Goal: Navigation & Orientation: Find specific page/section

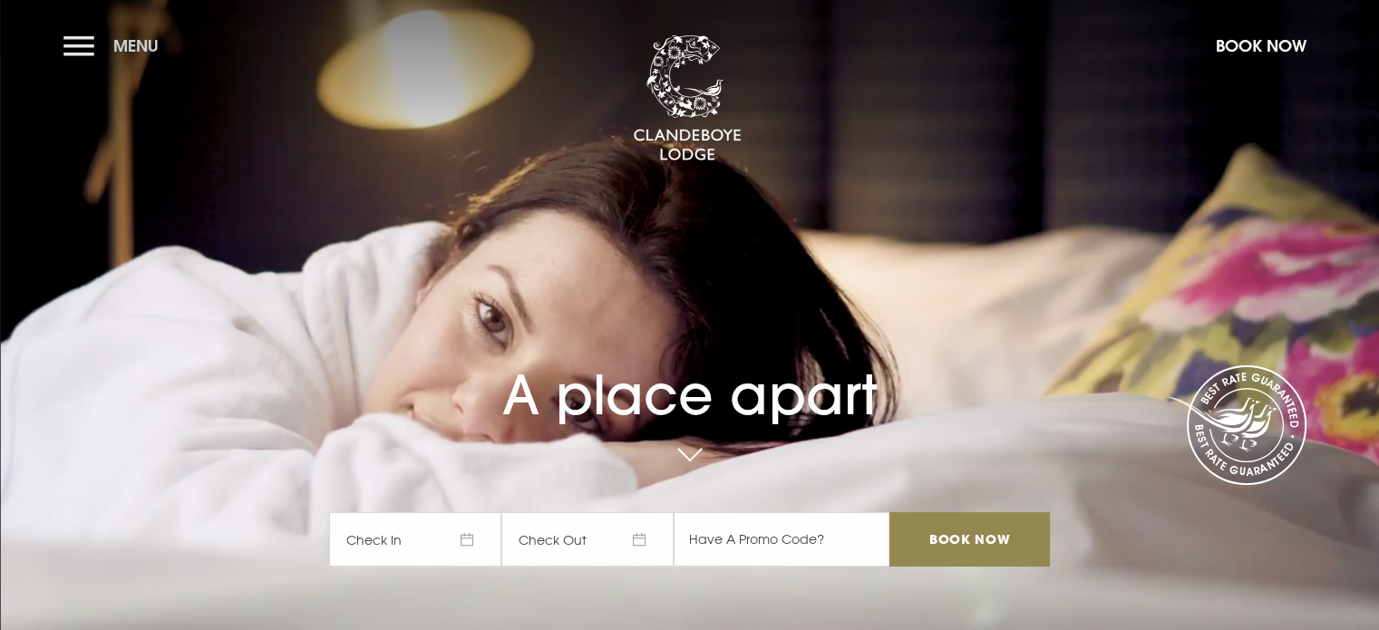
click at [73, 34] on button "Menu" at bounding box center [115, 45] width 104 height 39
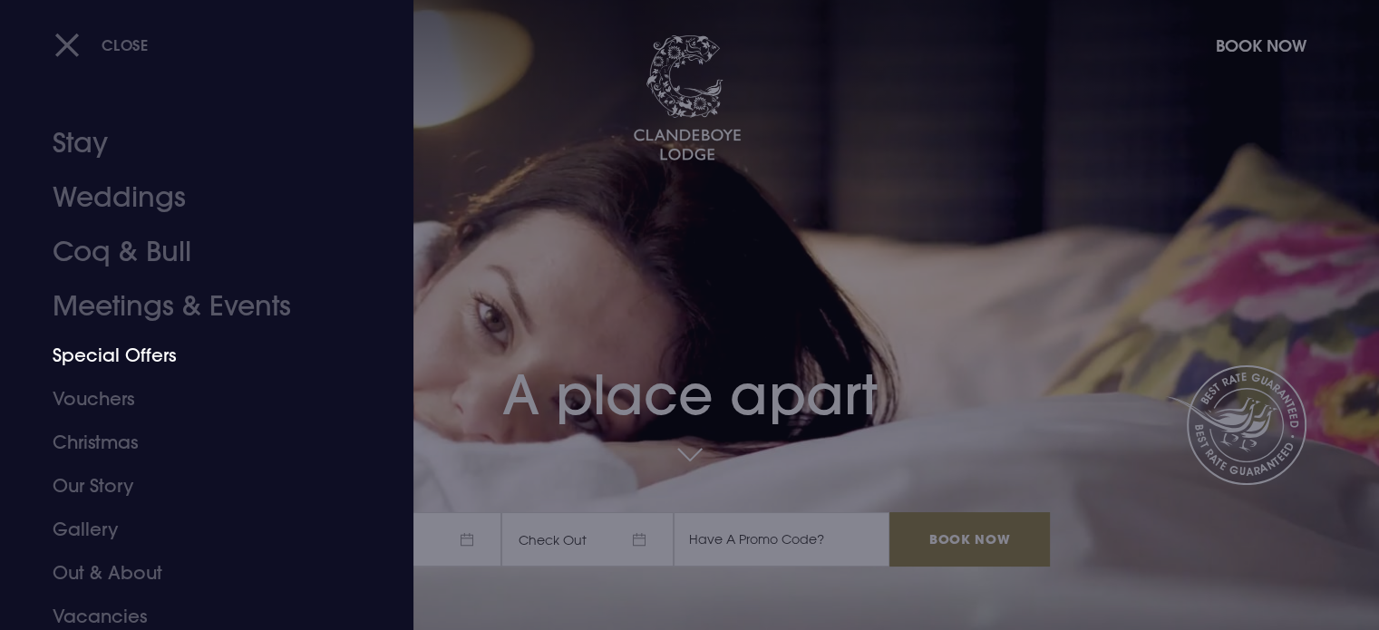
click at [121, 360] on link "Special Offers" at bounding box center [196, 356] width 286 height 44
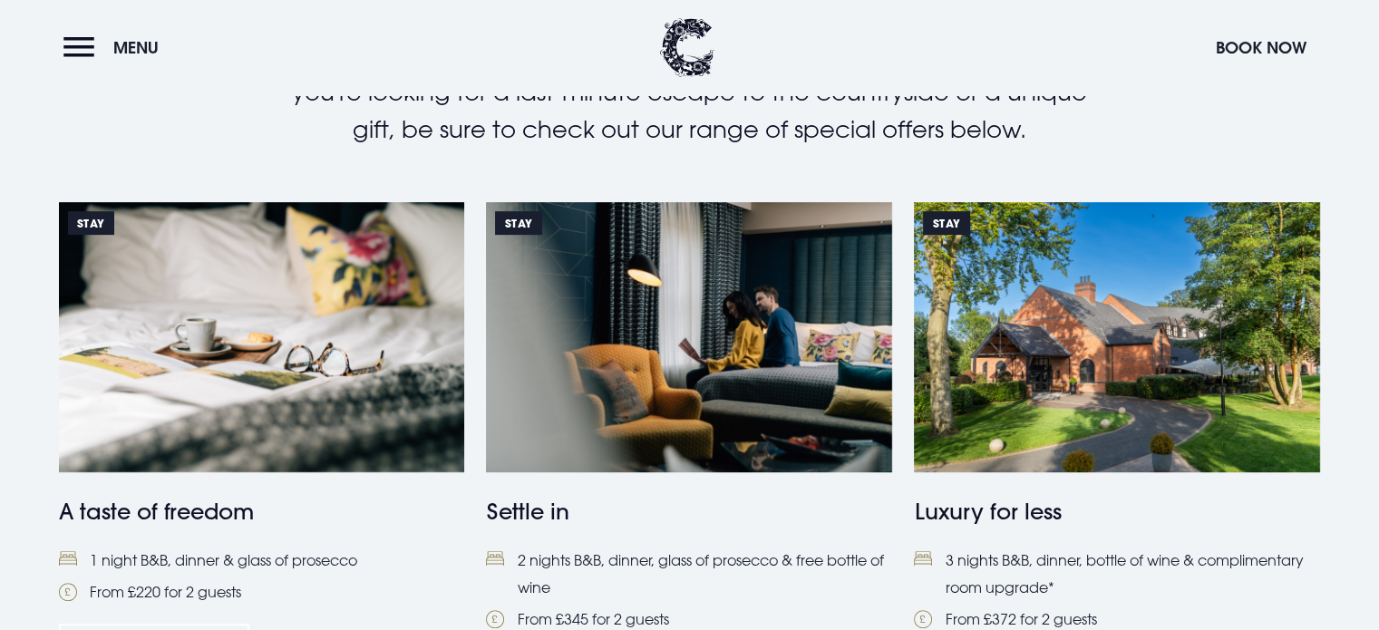
scroll to position [725, 0]
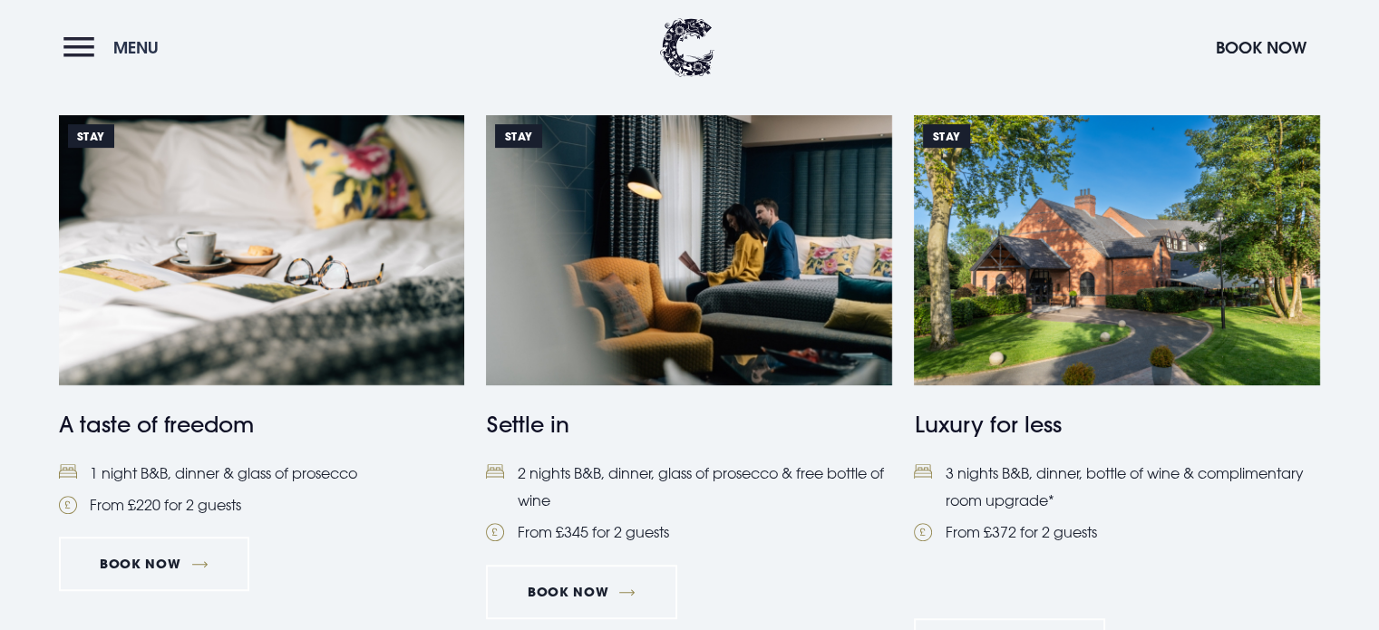
click at [78, 40] on button "Menu" at bounding box center [115, 47] width 104 height 39
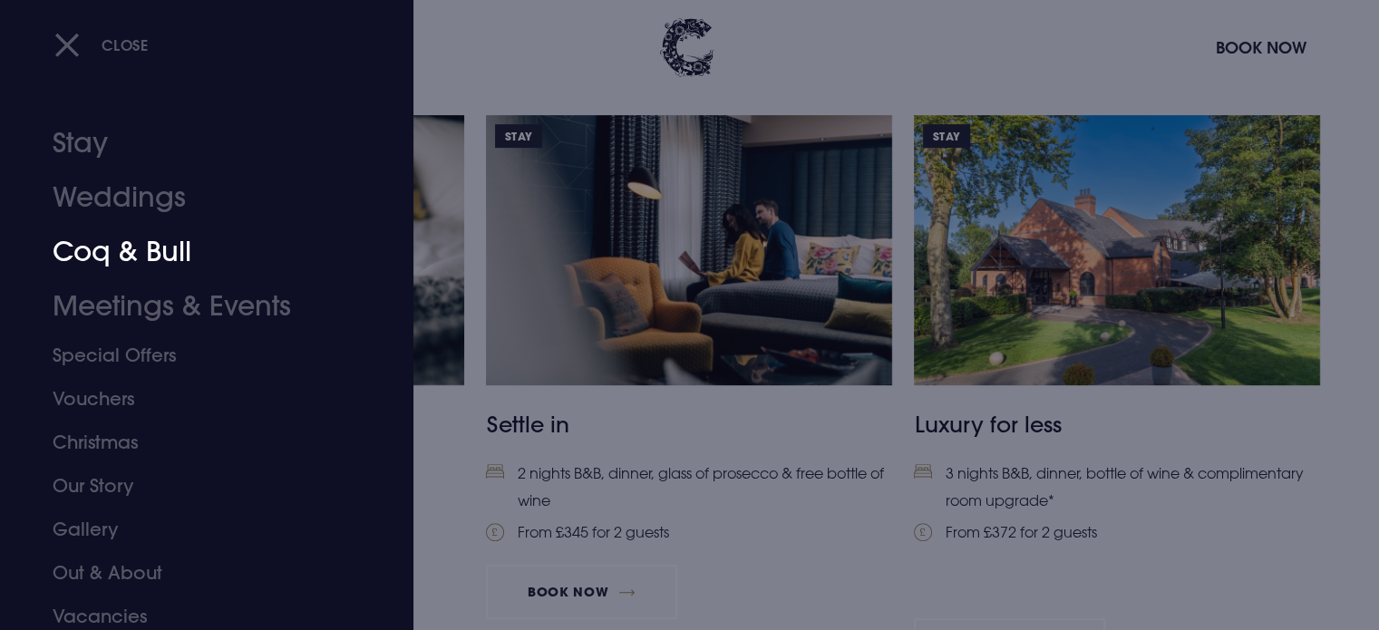
click at [102, 246] on link "Coq & Bull" at bounding box center [196, 252] width 286 height 54
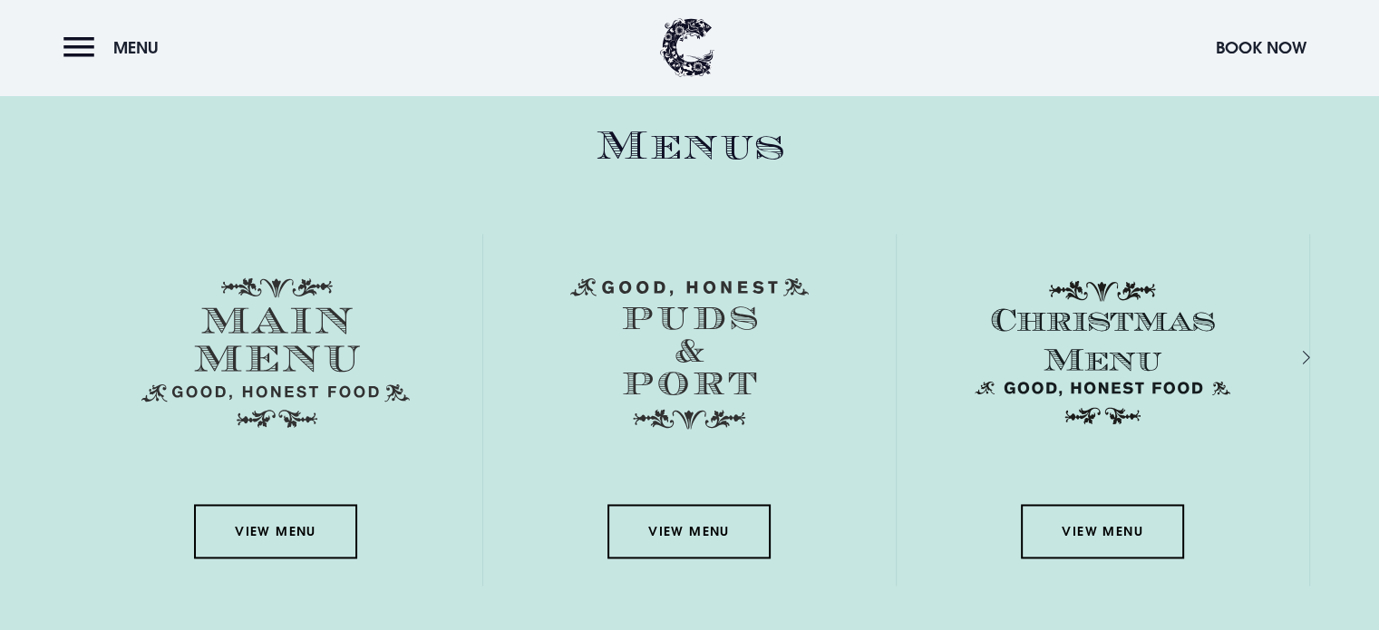
scroll to position [2539, 0]
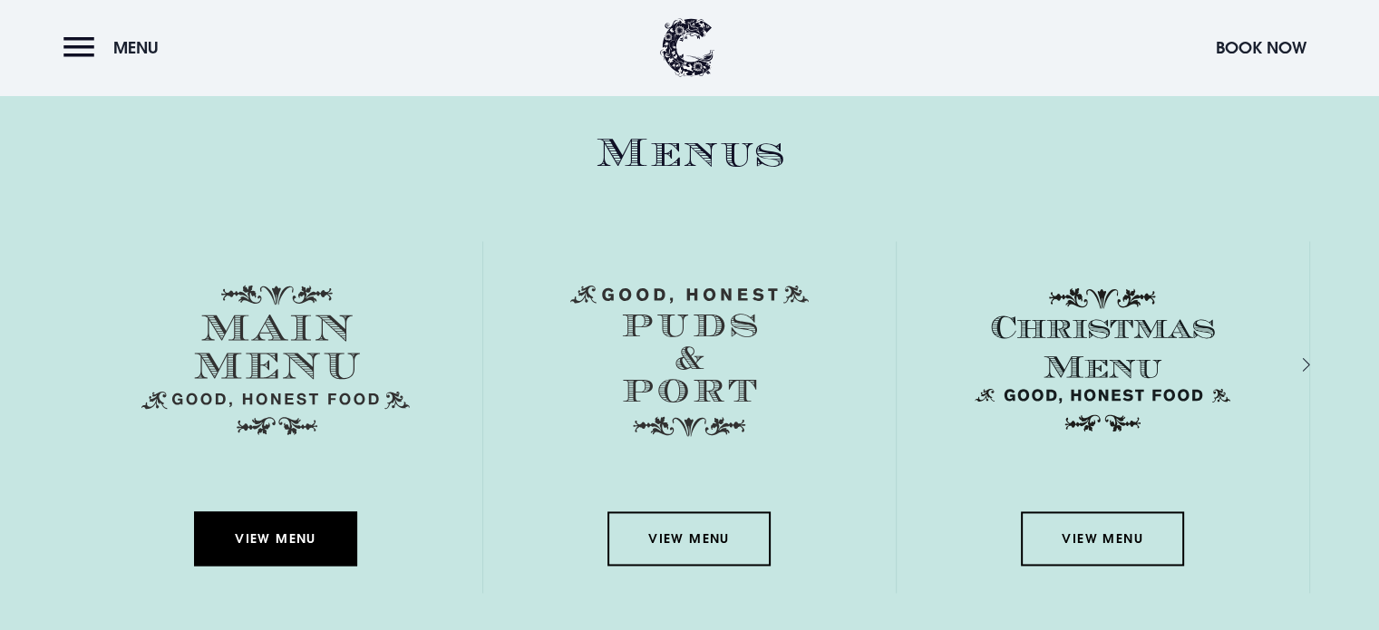
click at [290, 538] on link "View Menu" at bounding box center [275, 538] width 163 height 54
